Goal: Task Accomplishment & Management: Use online tool/utility

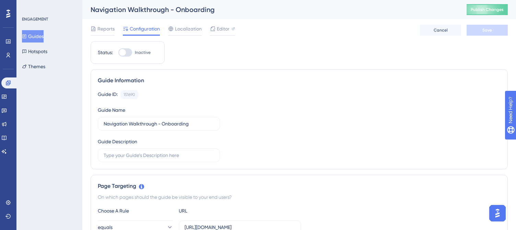
click at [225, 27] on span "Editor" at bounding box center [223, 29] width 13 height 8
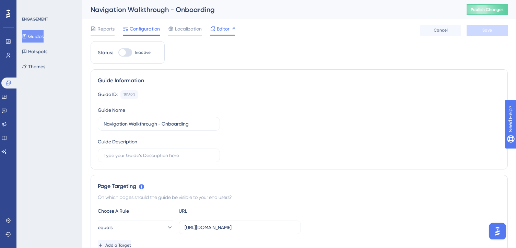
click at [217, 30] on span "Editor" at bounding box center [223, 29] width 13 height 8
click at [215, 28] on div "Editor" at bounding box center [222, 29] width 25 height 8
click at [222, 26] on span "Editor" at bounding box center [223, 29] width 13 height 8
click at [34, 37] on button "Guides" at bounding box center [33, 36] width 22 height 12
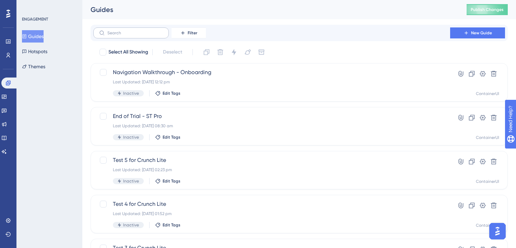
click at [135, 30] on label at bounding box center [130, 32] width 75 height 11
click at [135, 31] on input "text" at bounding box center [135, 33] width 56 height 5
type input "fee"
checkbox input "true"
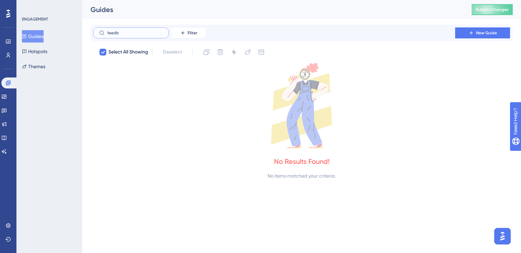
type input "feedba"
checkbox input "false"
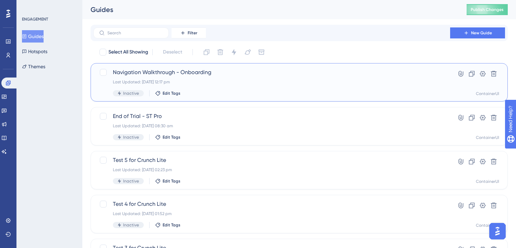
click at [281, 80] on div "Last Updated: 11 Sept 2025 12:17 pm" at bounding box center [272, 81] width 318 height 5
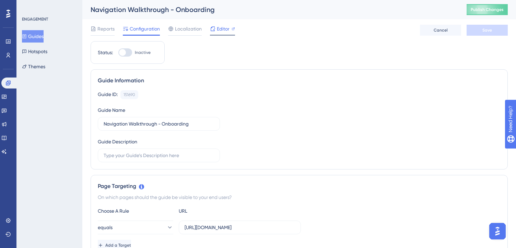
click at [222, 28] on span "Editor" at bounding box center [223, 29] width 13 height 8
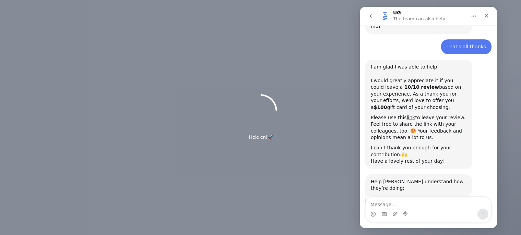
scroll to position [601, 0]
click at [488, 14] on icon "Close" at bounding box center [487, 16] width 4 height 4
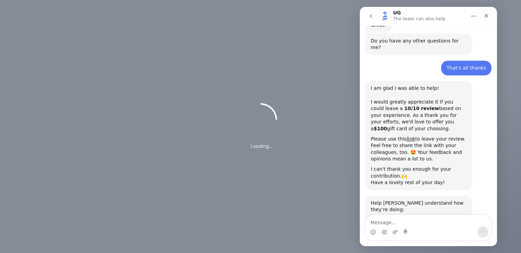
scroll to position [583, 0]
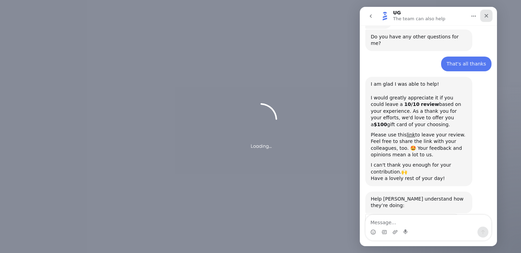
click at [489, 16] on div "Close" at bounding box center [486, 16] width 12 height 12
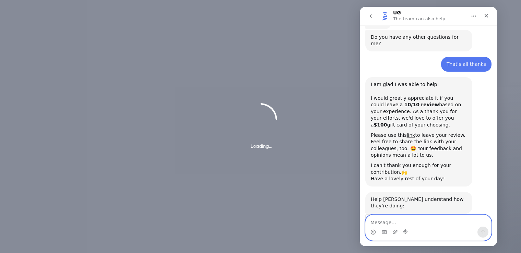
scroll to position [583, 0]
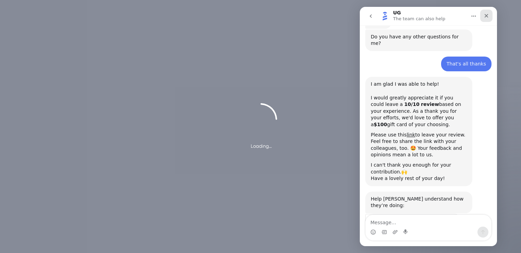
click at [485, 16] on icon "Close" at bounding box center [486, 15] width 5 height 5
